Goal: Task Accomplishment & Management: Manage account settings

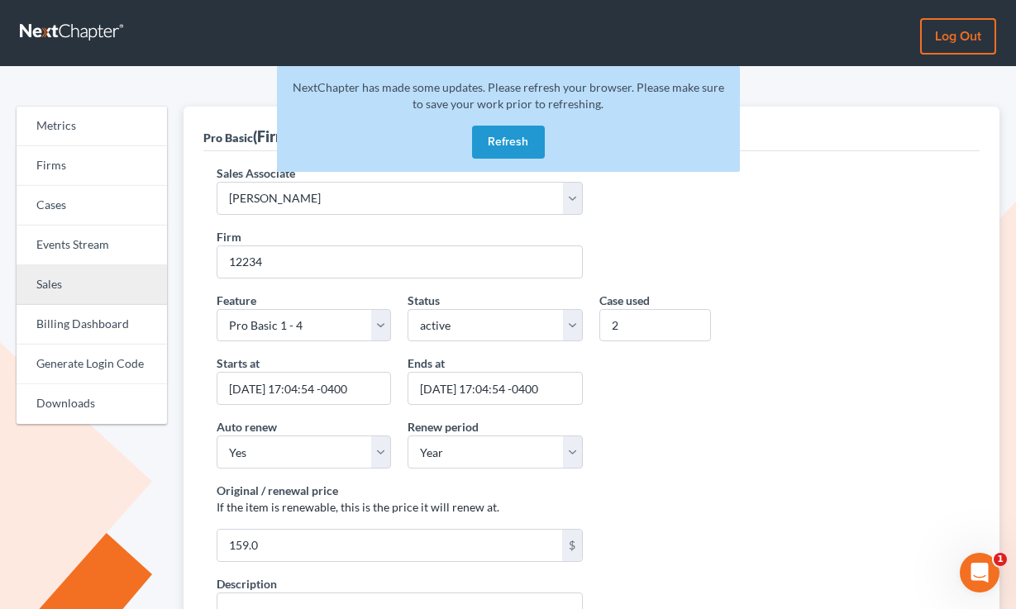
click at [104, 270] on link "Sales" at bounding box center [92, 285] width 150 height 40
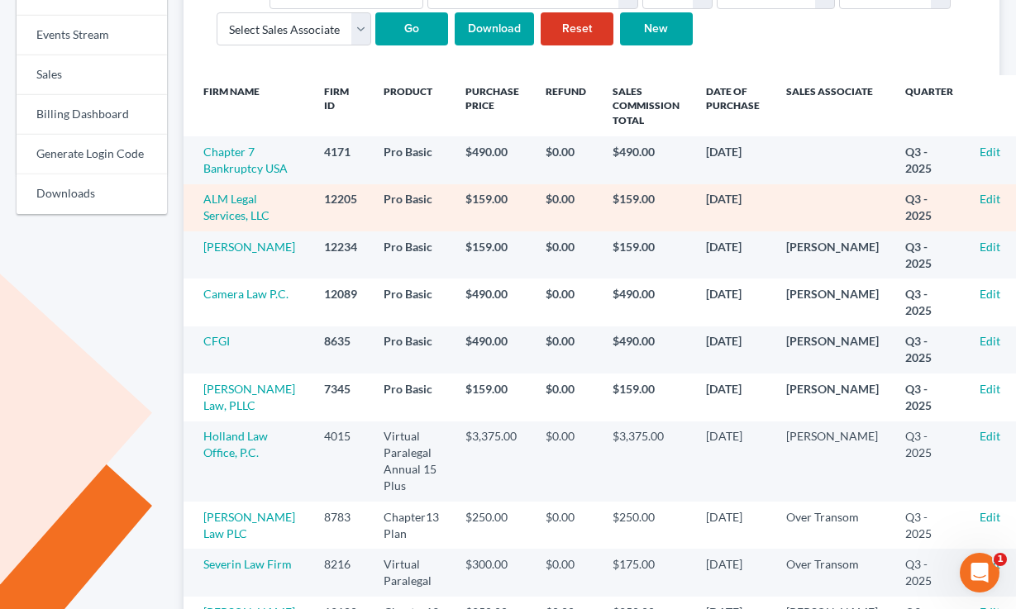
scroll to position [173, 0]
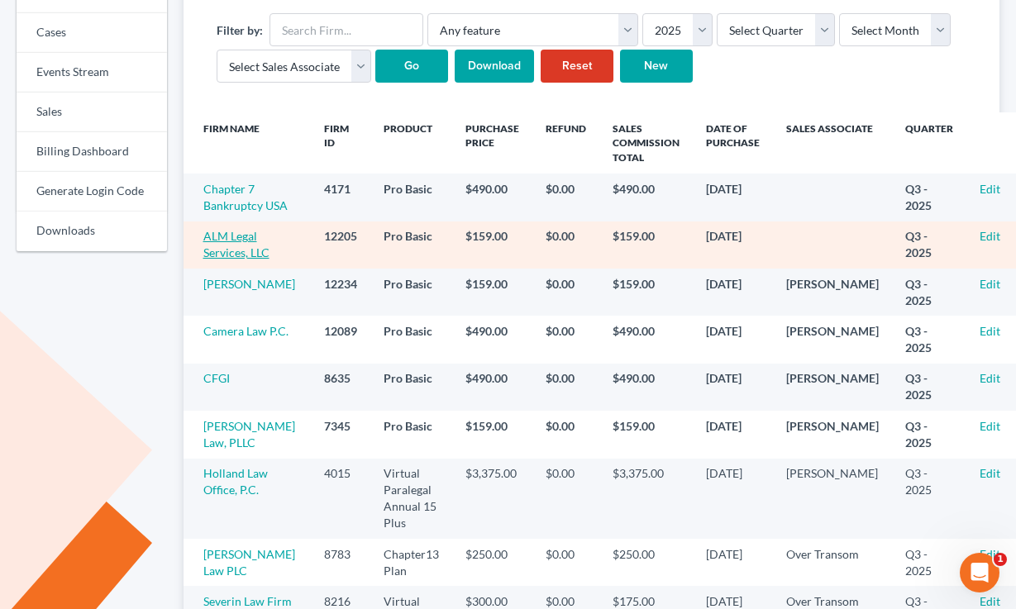
click at [239, 260] on link "ALM Legal Services, LLC" at bounding box center [236, 244] width 66 height 31
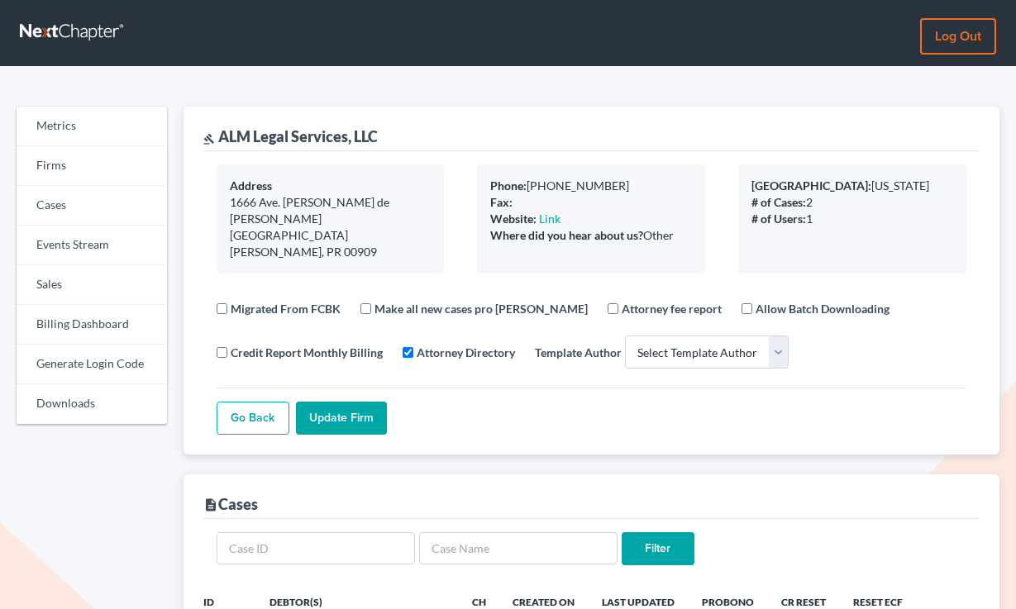
select select
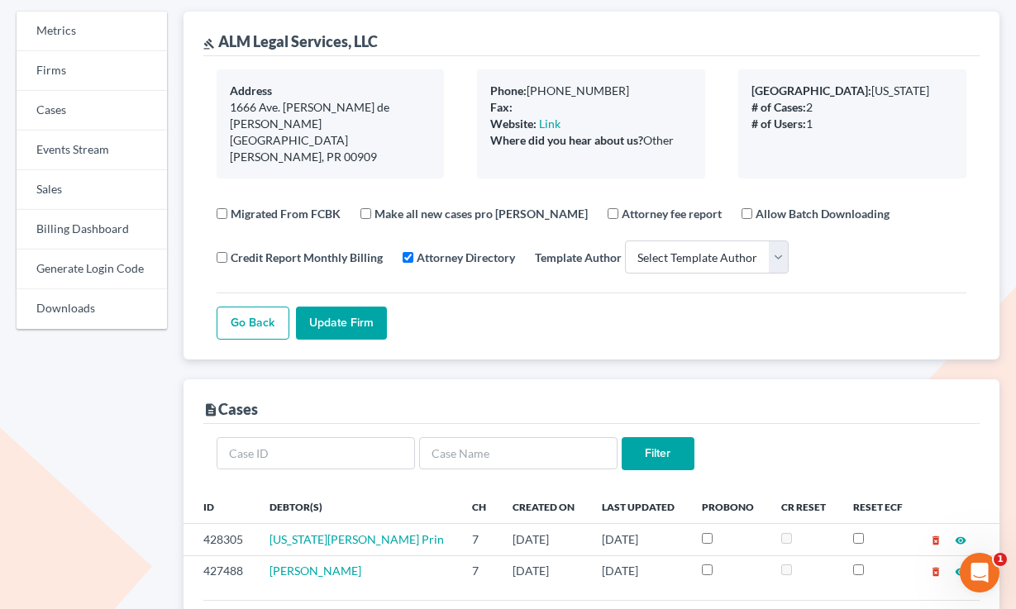
scroll to position [37, 0]
